Goal: Check status: Check status

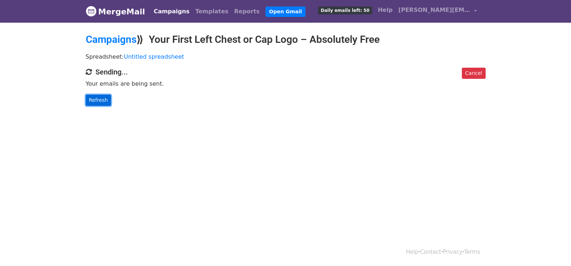
click at [99, 97] on link "Refresh" at bounding box center [99, 100] width 26 height 11
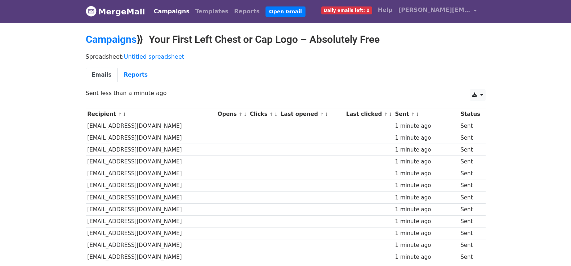
scroll to position [514, 0]
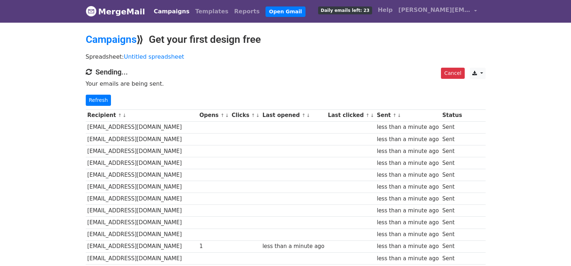
click at [99, 100] on link "Refresh" at bounding box center [99, 100] width 26 height 11
click at [96, 100] on link "Refresh" at bounding box center [99, 100] width 26 height 11
